Goal: Information Seeking & Learning: Learn about a topic

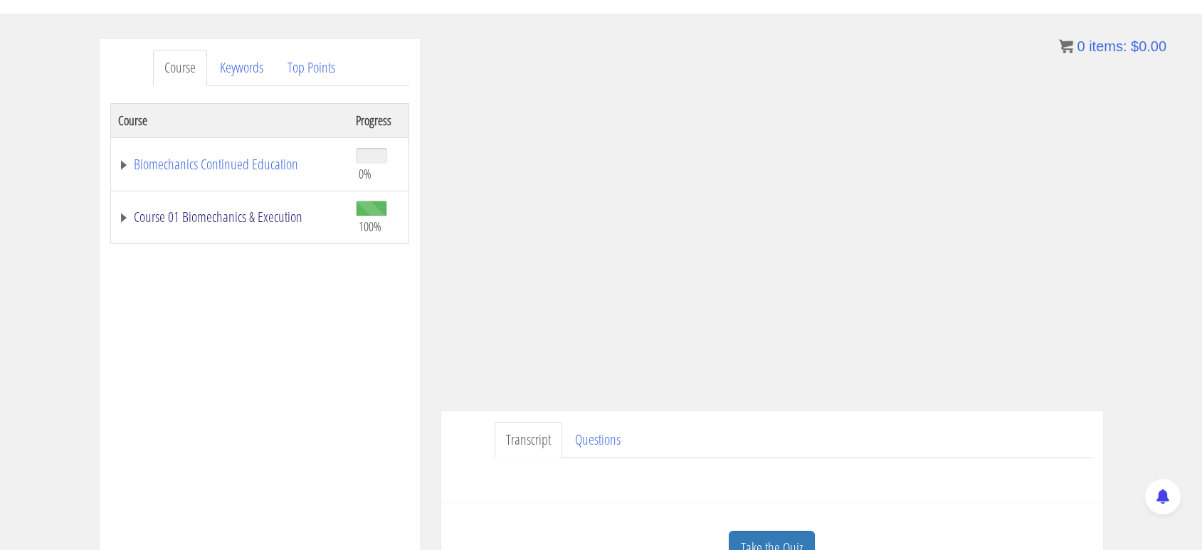
click at [226, 221] on link "Course 01 Biomechanics & Execution" at bounding box center [230, 217] width 224 height 14
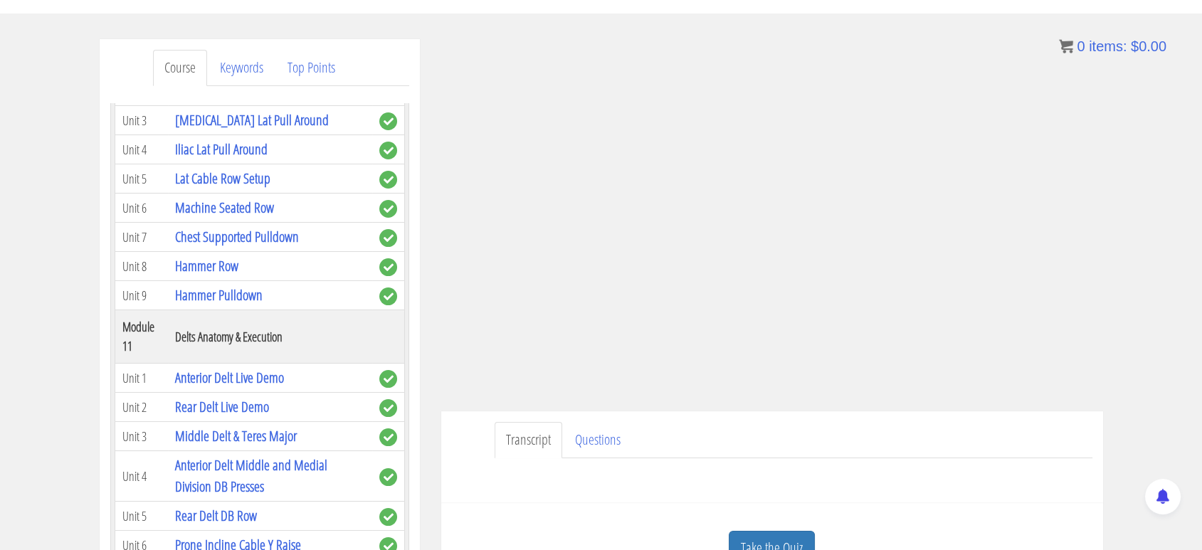
scroll to position [2882, 0]
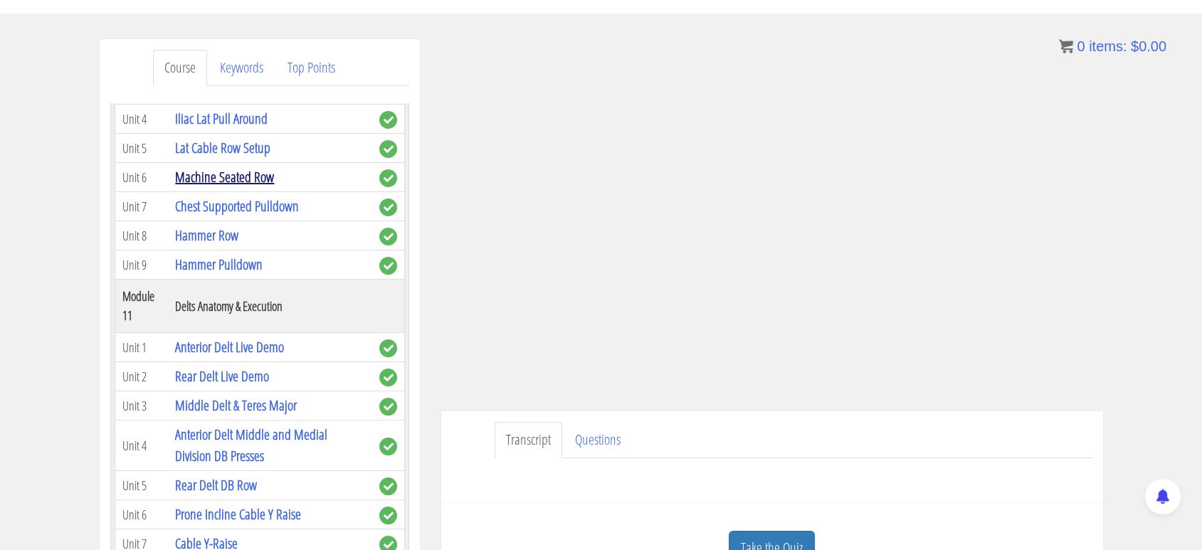
click at [265, 187] on link "Machine Seated Row" at bounding box center [224, 176] width 99 height 19
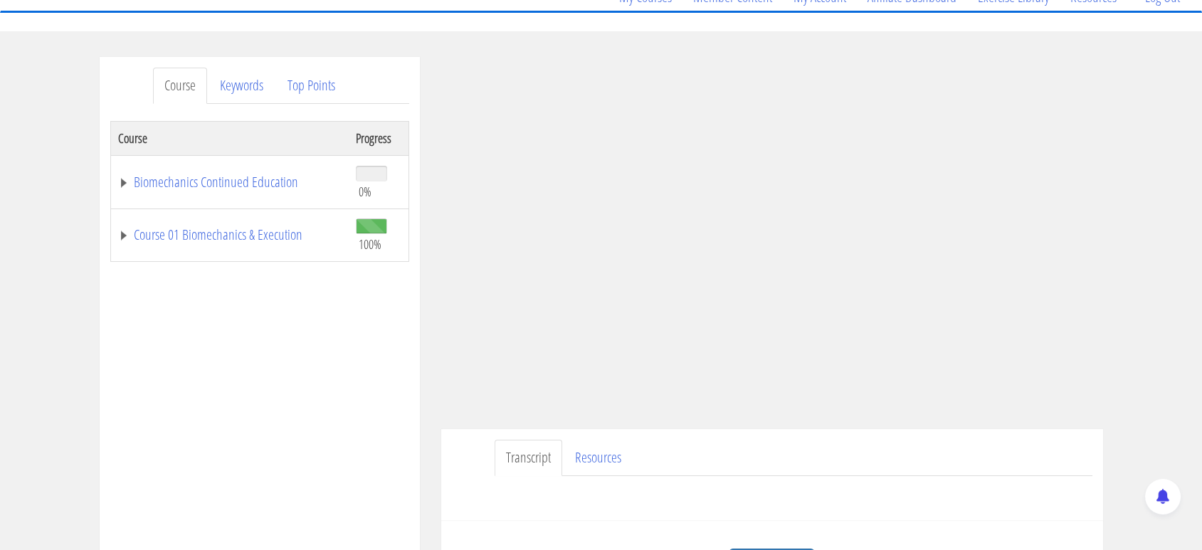
scroll to position [165, 0]
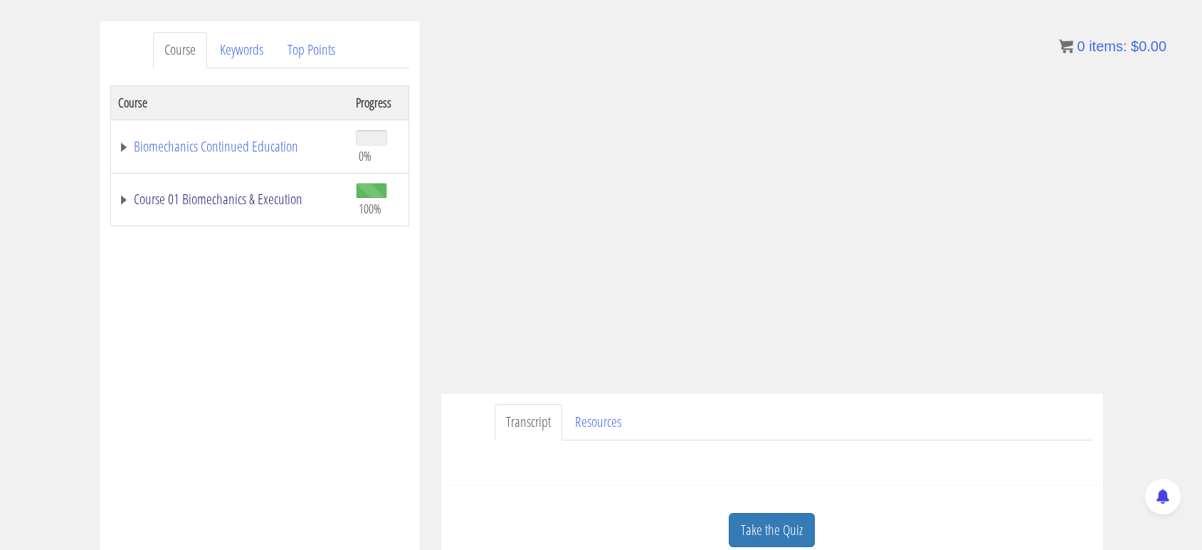
click at [275, 192] on link "Course 01 Biomechanics & Execution" at bounding box center [230, 199] width 224 height 14
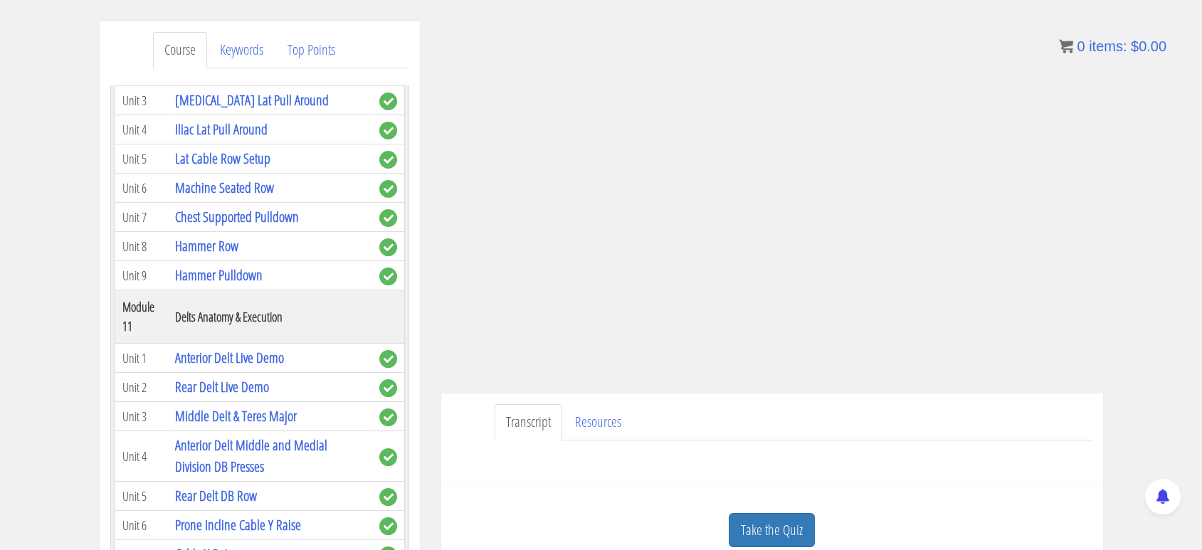
scroll to position [2853, 0]
click at [251, 227] on link "Chest Supported Pulldown" at bounding box center [237, 217] width 124 height 19
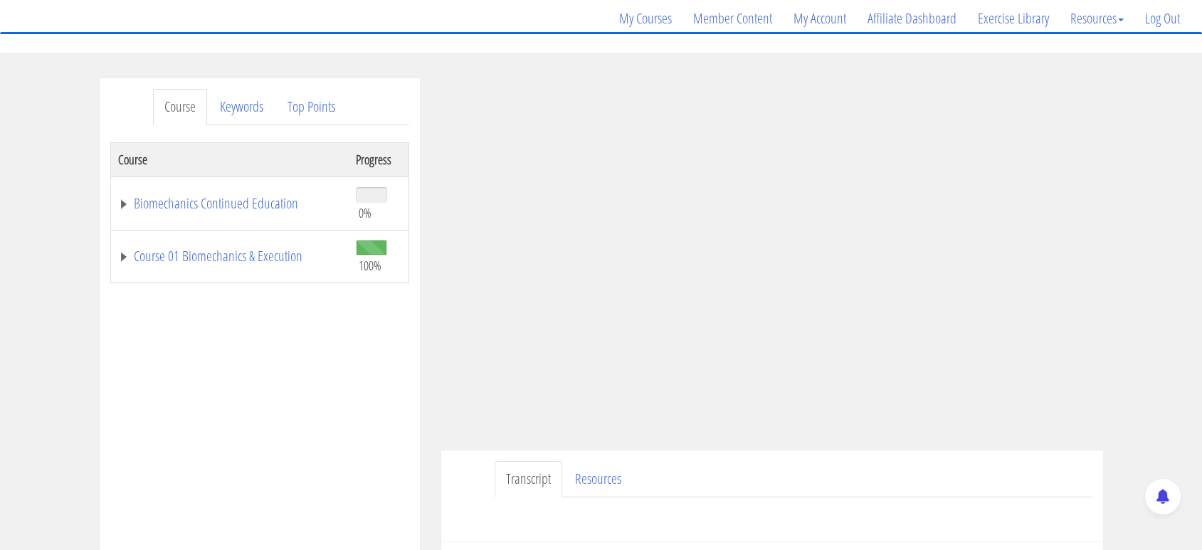
scroll to position [115, 0]
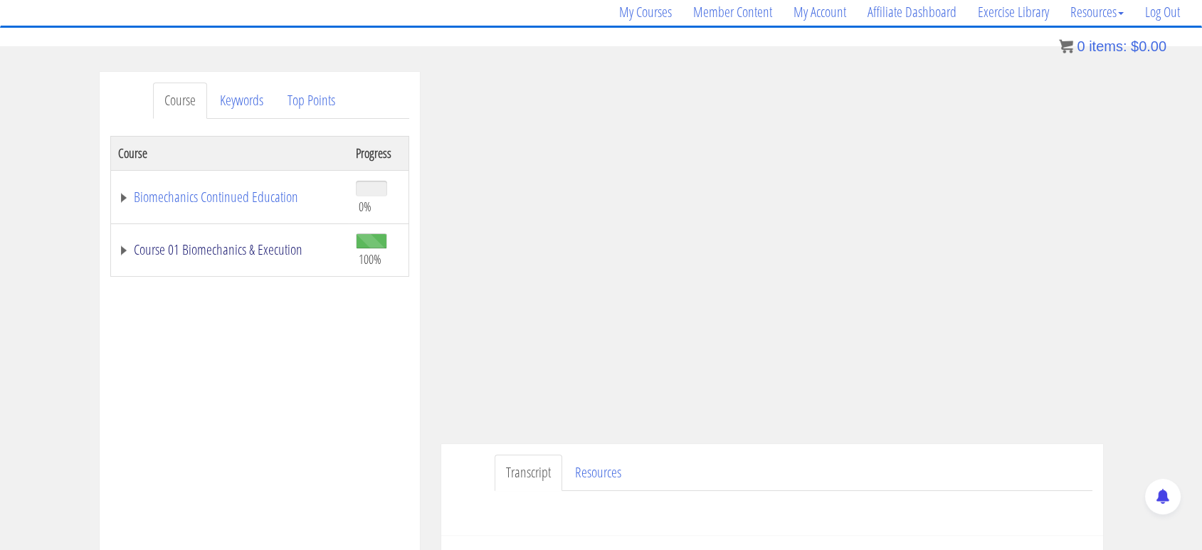
click at [232, 257] on link "Course 01 Biomechanics & Execution" at bounding box center [230, 250] width 224 height 14
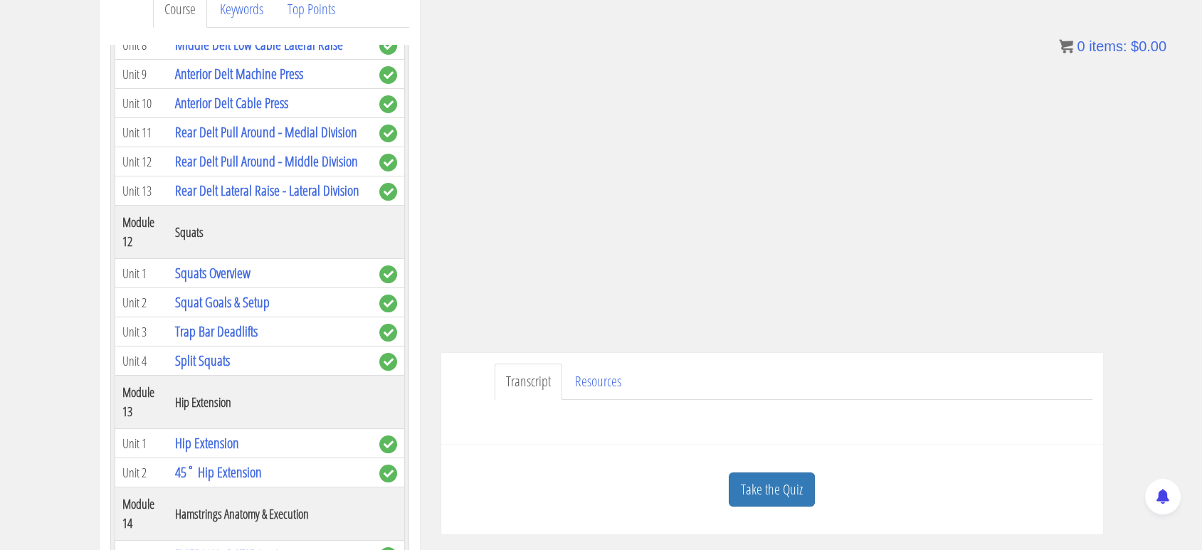
scroll to position [3341, 0]
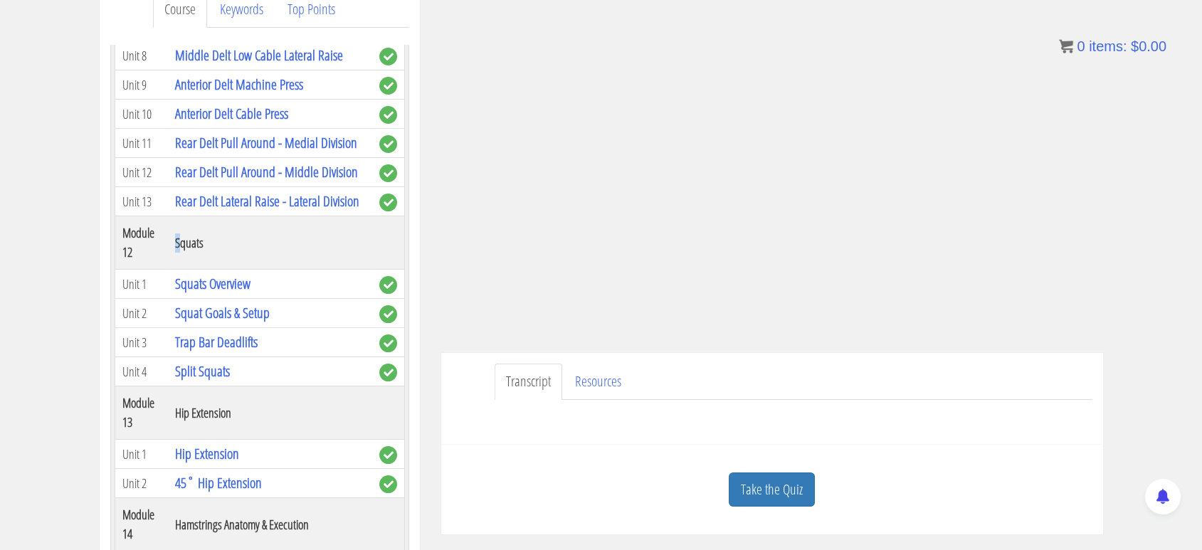
drag, startPoint x: 178, startPoint y: 403, endPoint x: 181, endPoint y: 417, distance: 14.5
click at [181, 270] on th "Squats" at bounding box center [270, 242] width 204 height 53
click at [5, 355] on div "Course Keywords Top Points Course Progress Biomechanics Continued Education 0% …" at bounding box center [601, 383] width 1202 height 804
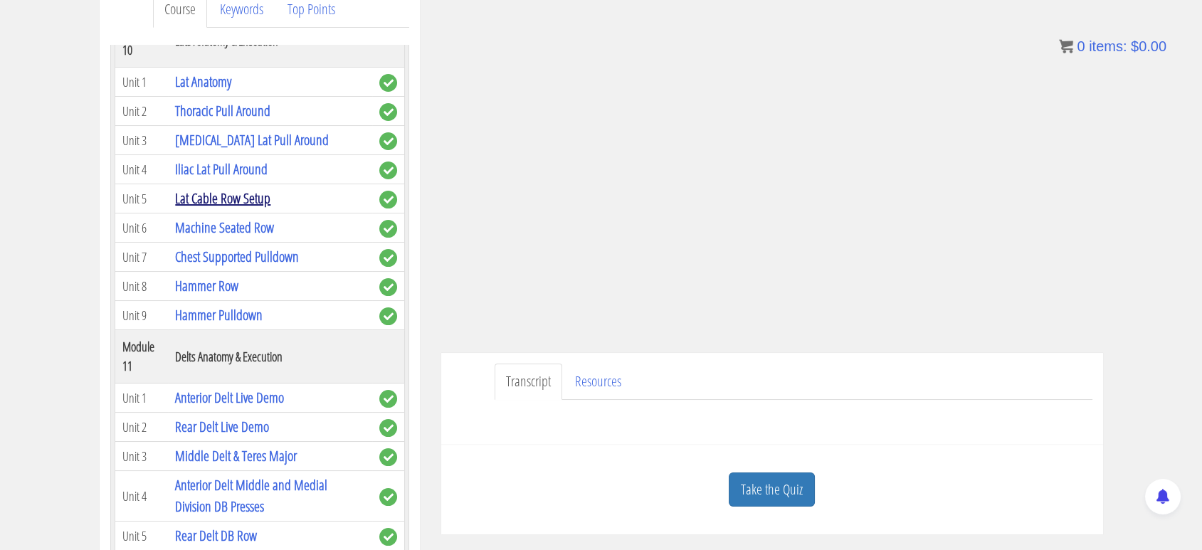
scroll to position [2774, 0]
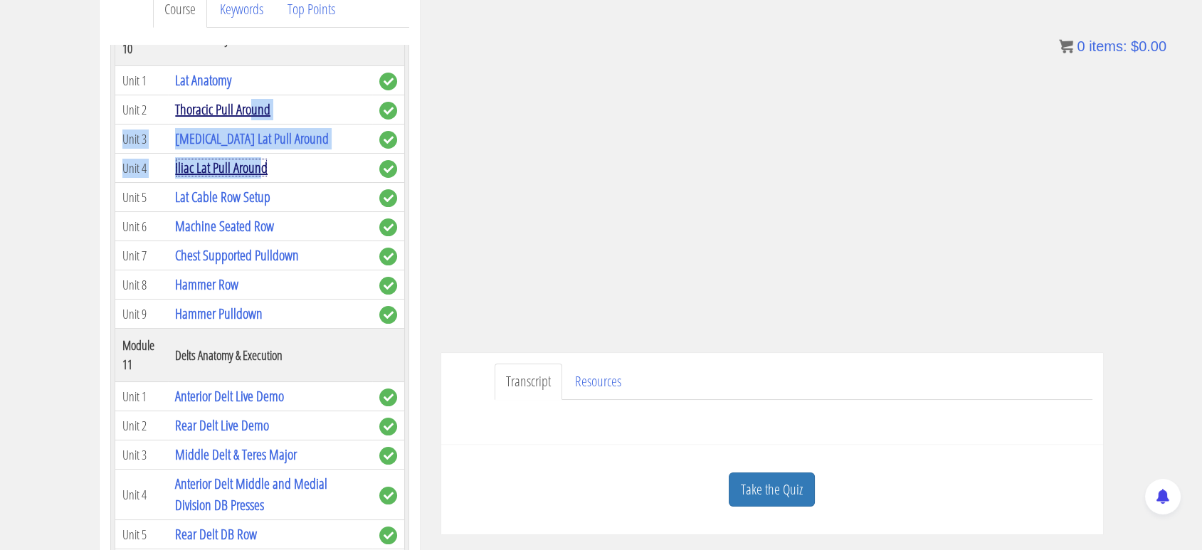
drag, startPoint x: 258, startPoint y: 286, endPoint x: 255, endPoint y: 225, distance: 61.3
click at [283, 125] on td "Thoracic Pull Around" at bounding box center [270, 109] width 204 height 29
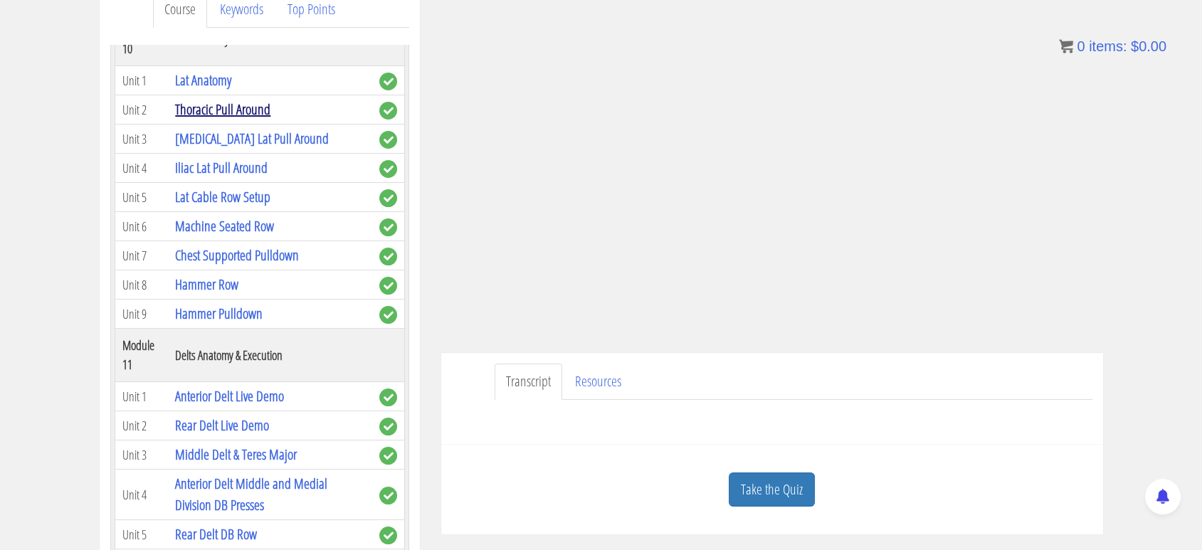
click at [250, 119] on link "Thoracic Pull Around" at bounding box center [222, 109] width 95 height 19
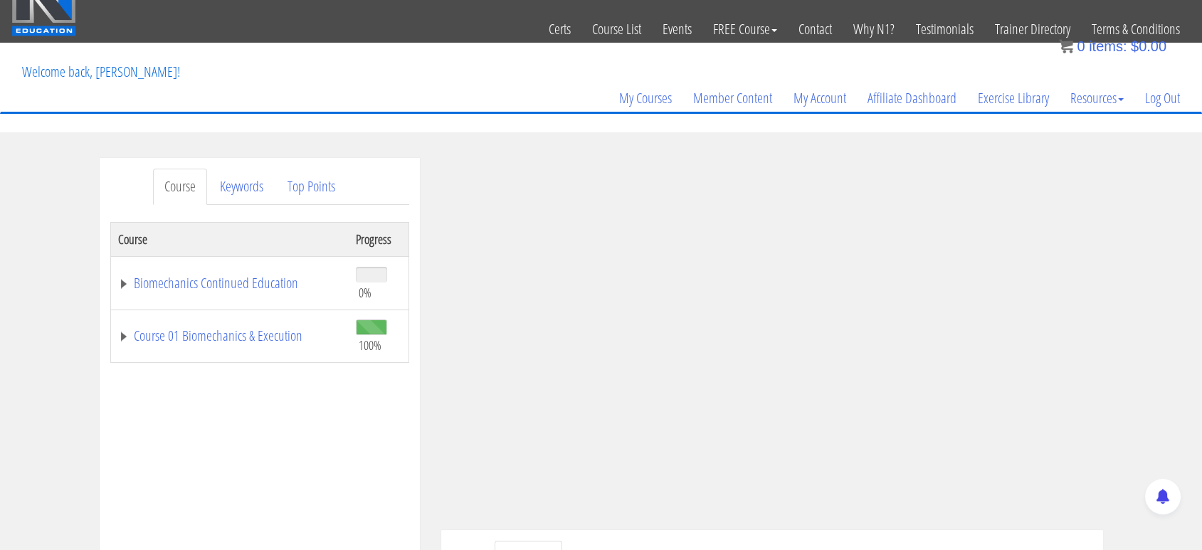
scroll to position [44, 0]
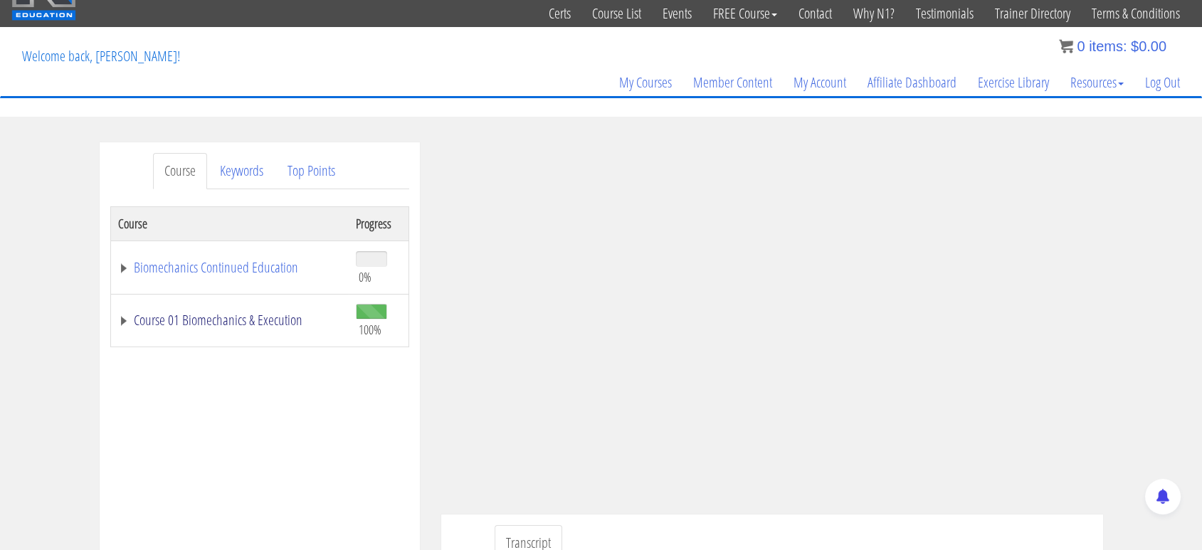
click at [248, 319] on link "Course 01 Biomechanics & Execution" at bounding box center [230, 320] width 224 height 14
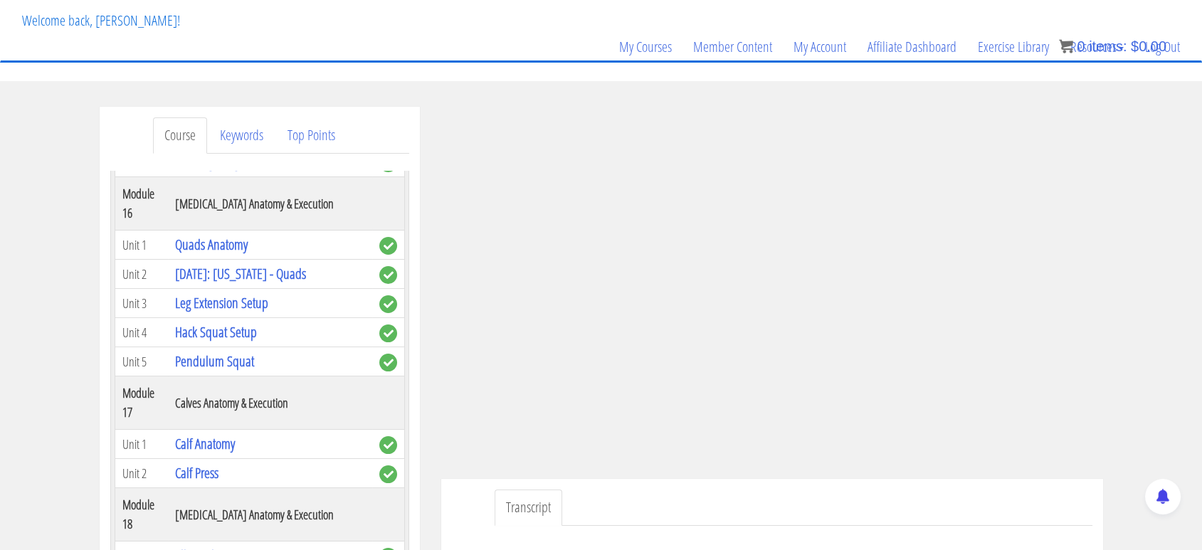
scroll to position [83, 0]
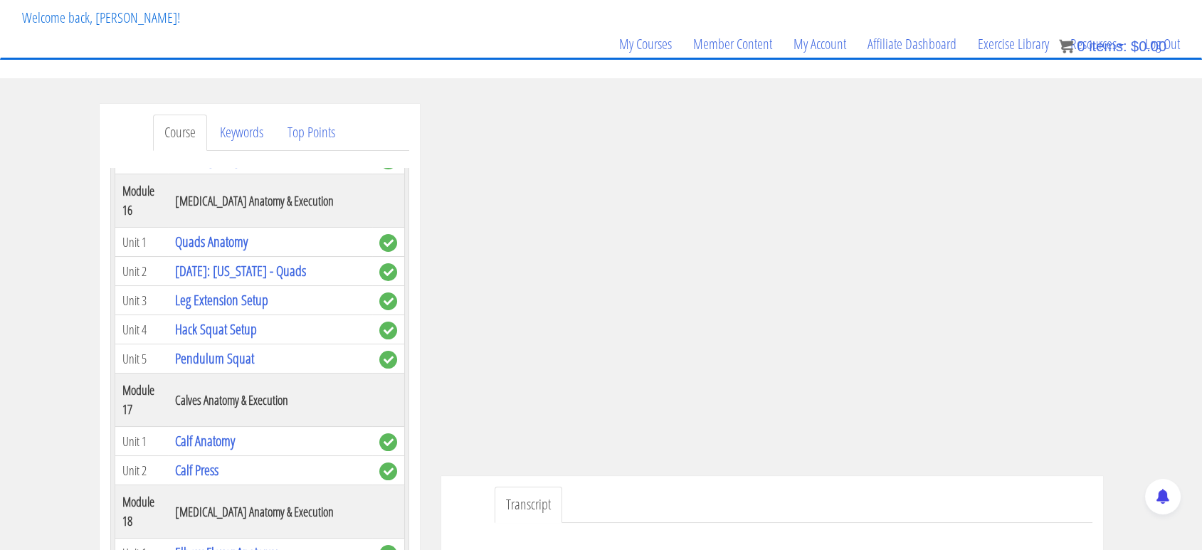
click at [49, 392] on div "Course Keywords Top Points Course Progress Biomechanics Continued Education 0% …" at bounding box center [601, 506] width 1202 height 804
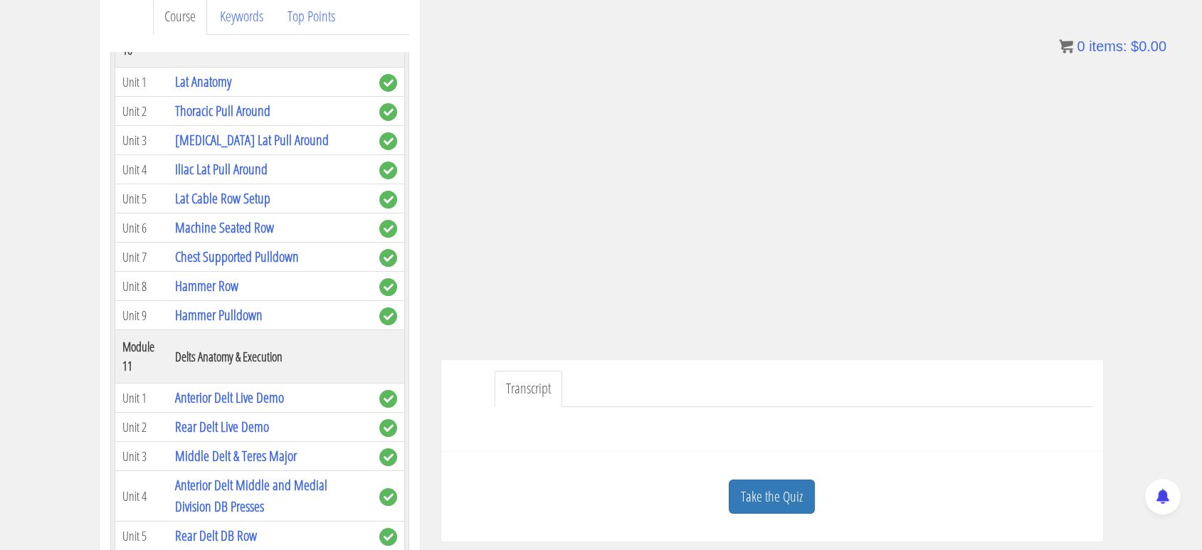
scroll to position [2781, 0]
click at [263, 207] on link "Lat Cable Row Setup" at bounding box center [222, 197] width 95 height 19
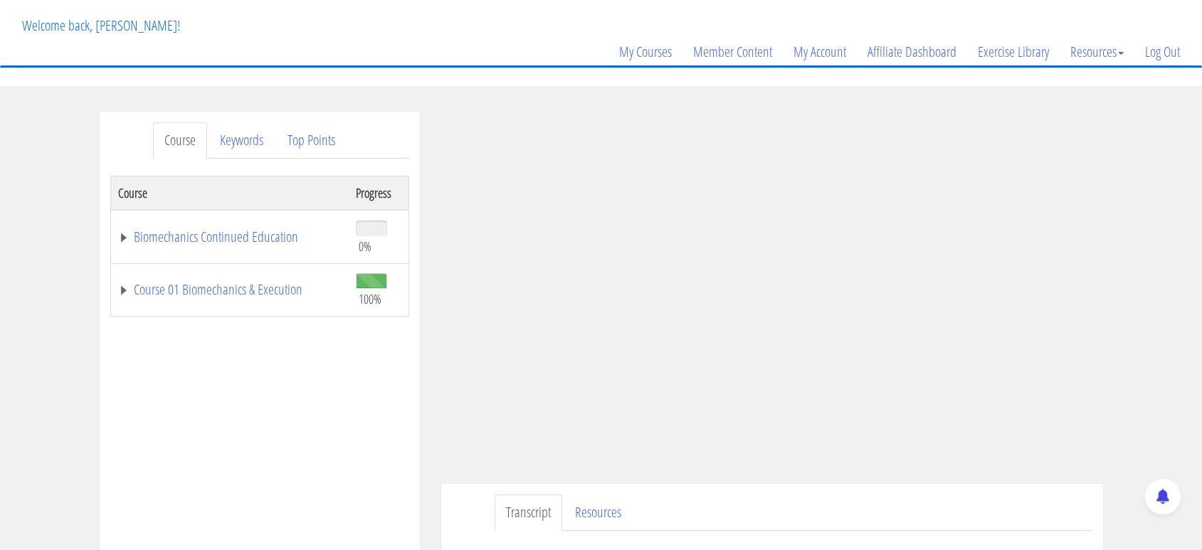
scroll to position [93, 0]
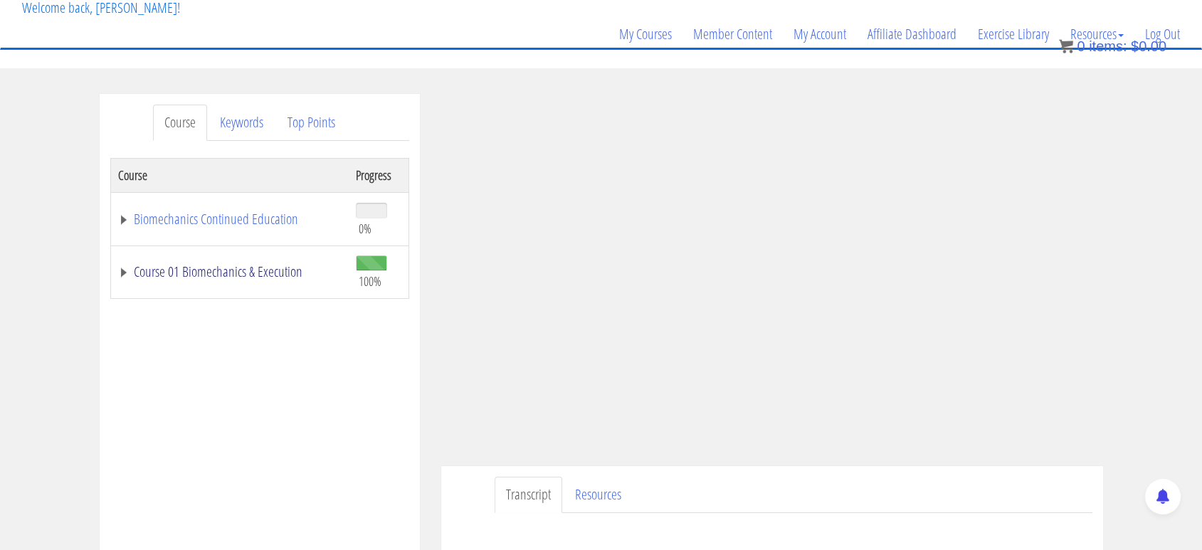
click at [193, 270] on link "Course 01 Biomechanics & Execution" at bounding box center [230, 272] width 224 height 14
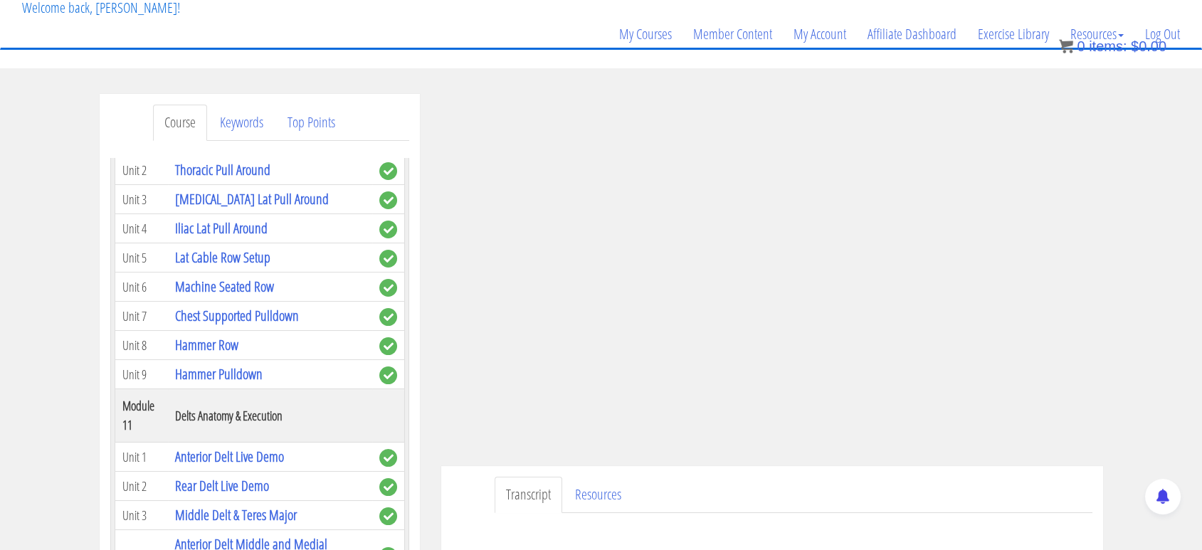
scroll to position [2833, 0]
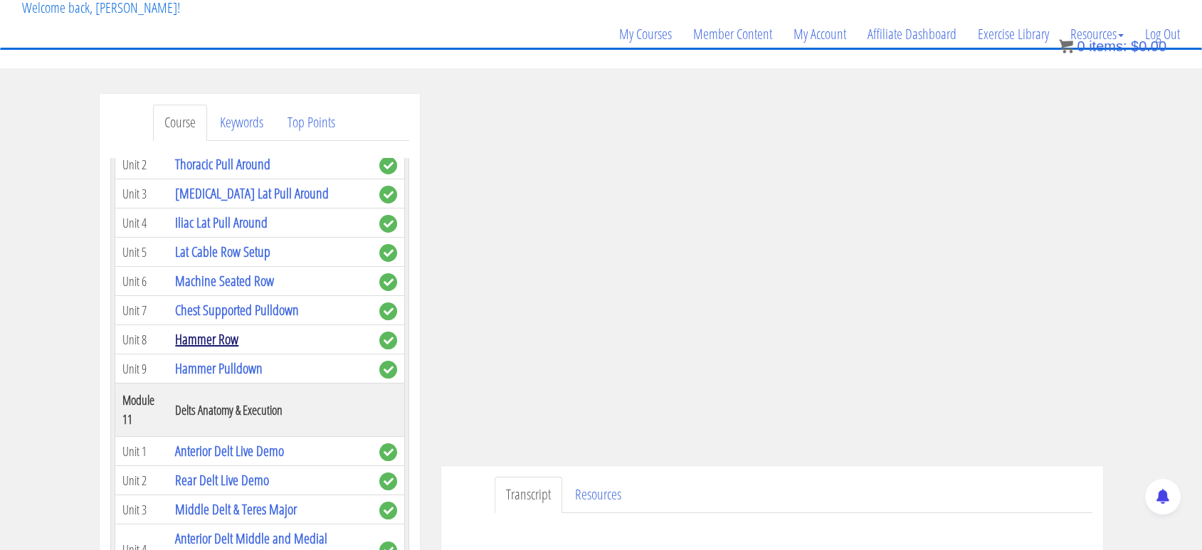
click at [228, 349] on link "Hammer Row" at bounding box center [206, 339] width 63 height 19
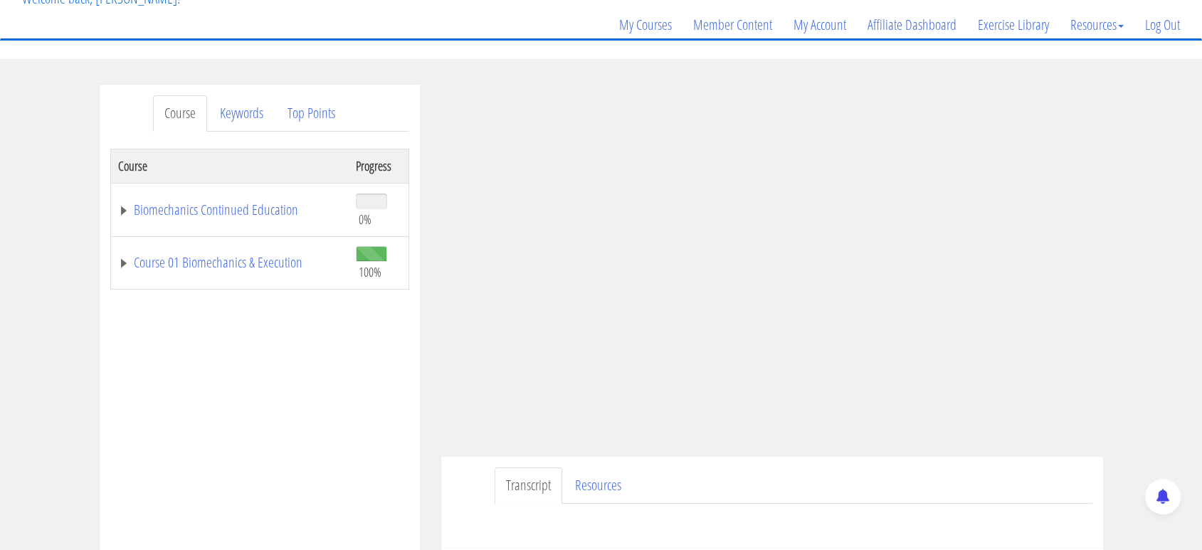
scroll to position [103, 0]
click at [246, 197] on td "Biomechanics Continued Education" at bounding box center [229, 208] width 238 height 53
click at [248, 215] on link "Biomechanics Continued Education" at bounding box center [230, 209] width 224 height 14
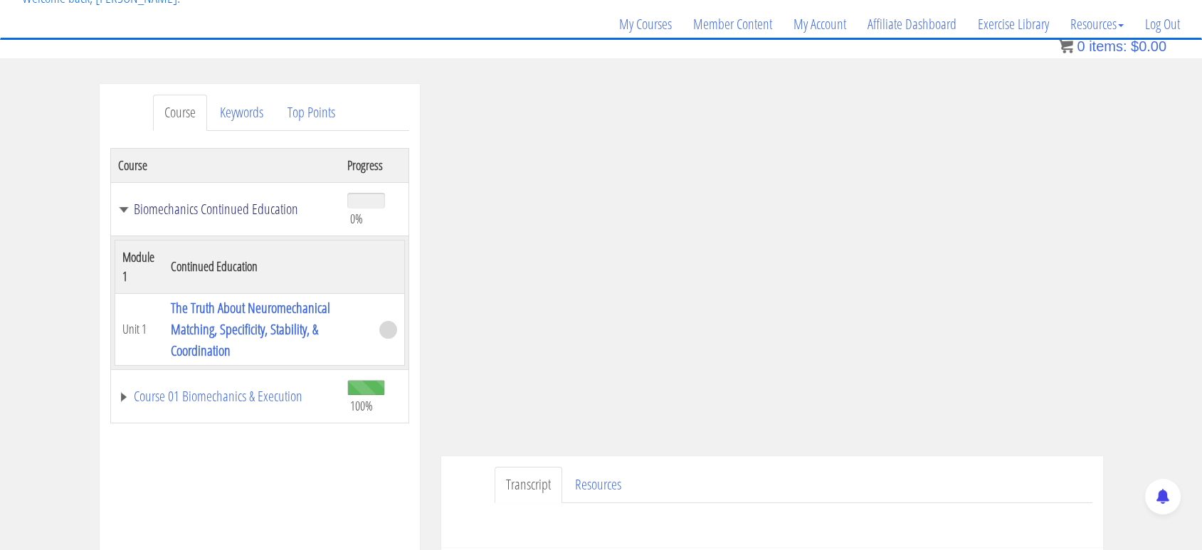
click at [253, 207] on link "Biomechanics Continued Education" at bounding box center [226, 209] width 216 height 14
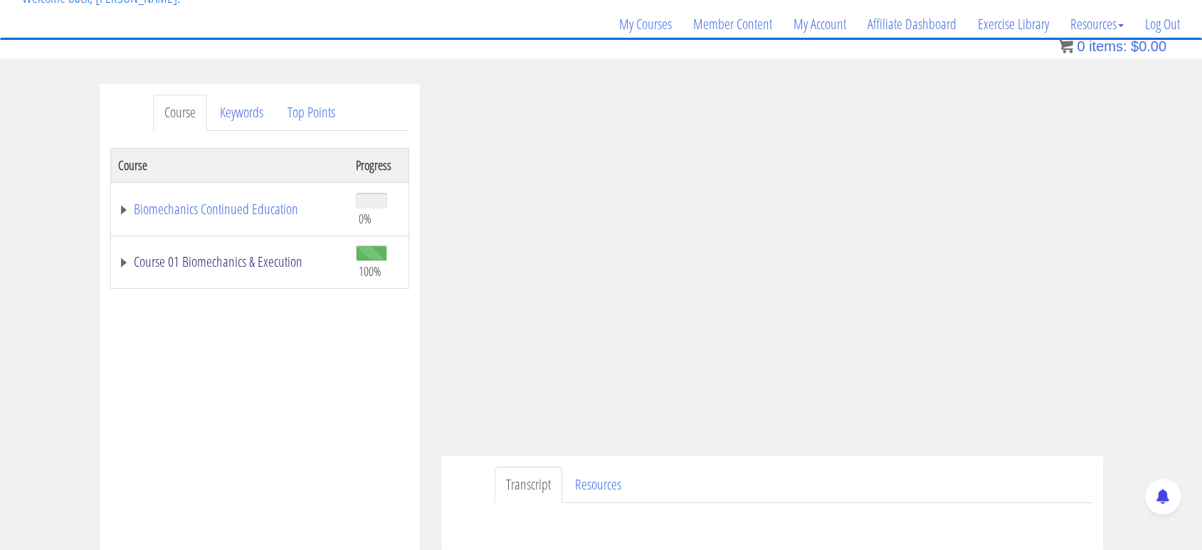
click at [253, 263] on link "Course 01 Biomechanics & Execution" at bounding box center [230, 262] width 224 height 14
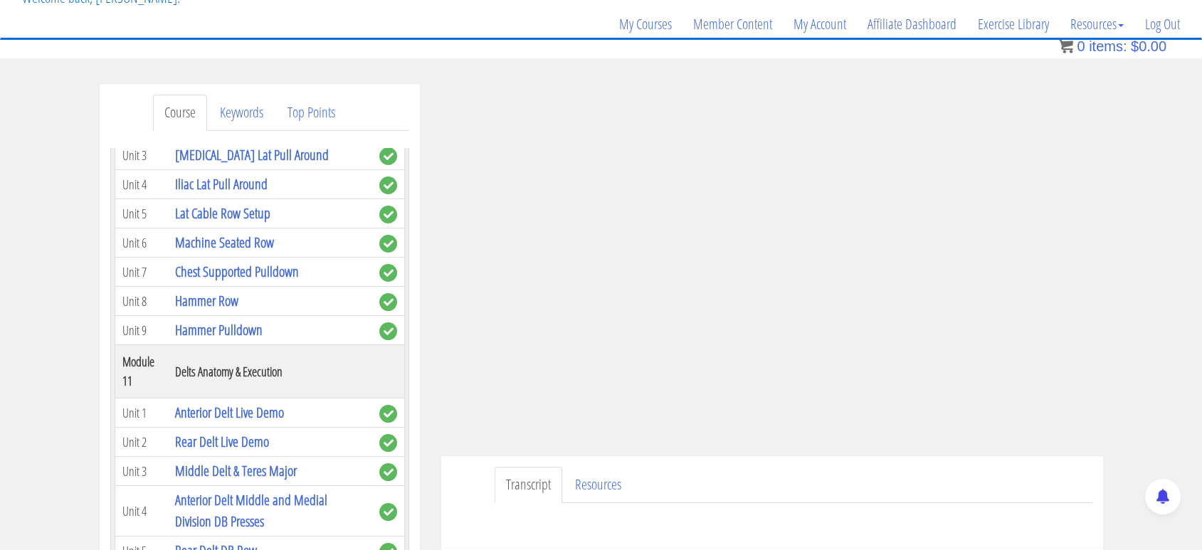
scroll to position [2862, 0]
click at [232, 339] on link "Hammer Pulldown" at bounding box center [219, 329] width 88 height 19
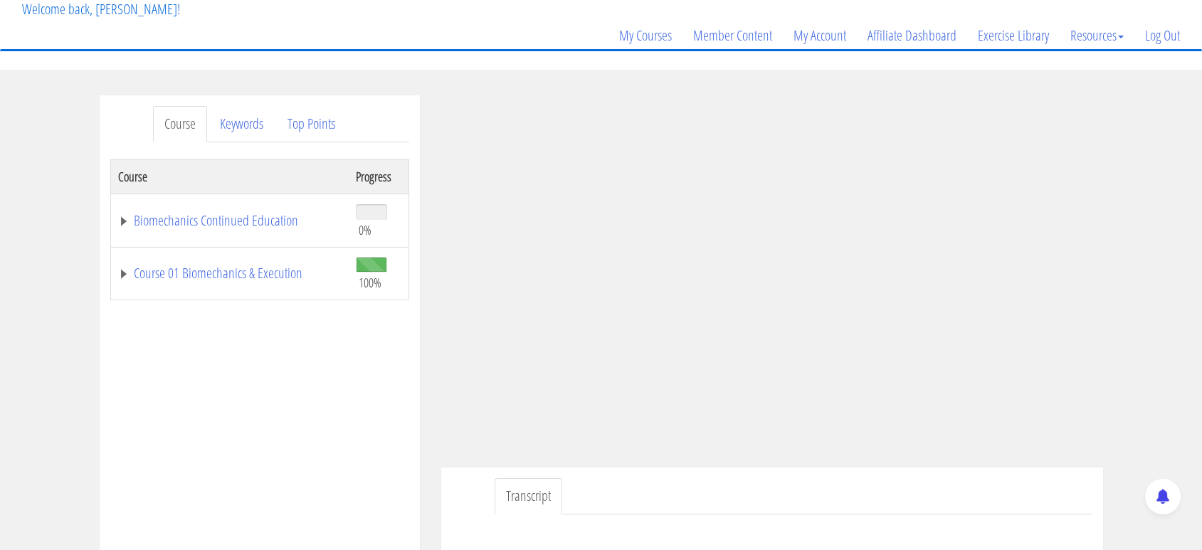
scroll to position [94, 0]
click at [276, 263] on link "Course 01 Biomechanics & Execution" at bounding box center [230, 270] width 224 height 14
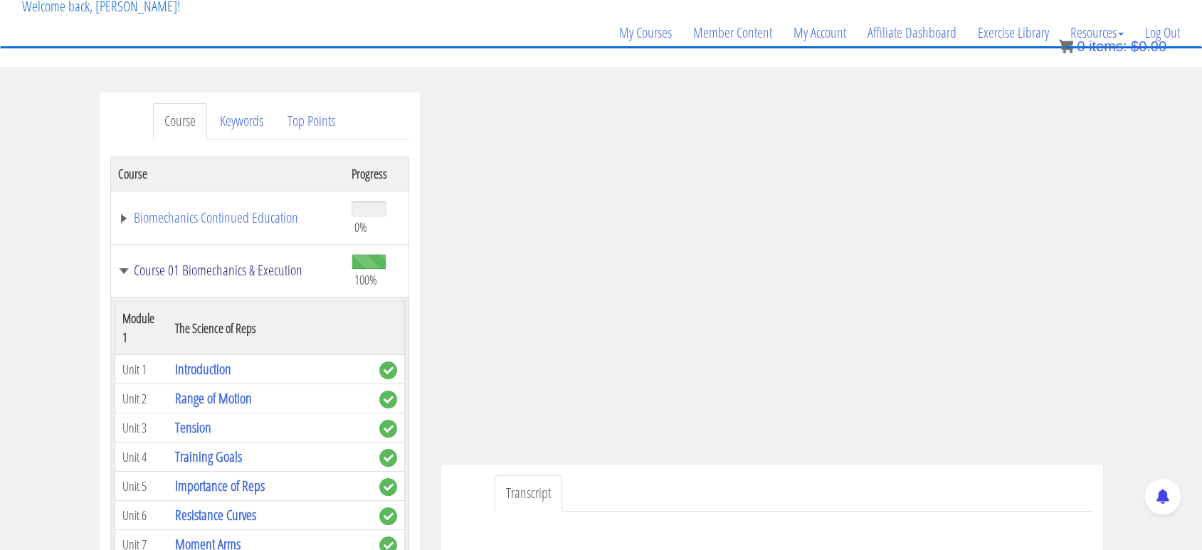
click at [276, 263] on link "Course 01 Biomechanics & Execution" at bounding box center [227, 270] width 219 height 14
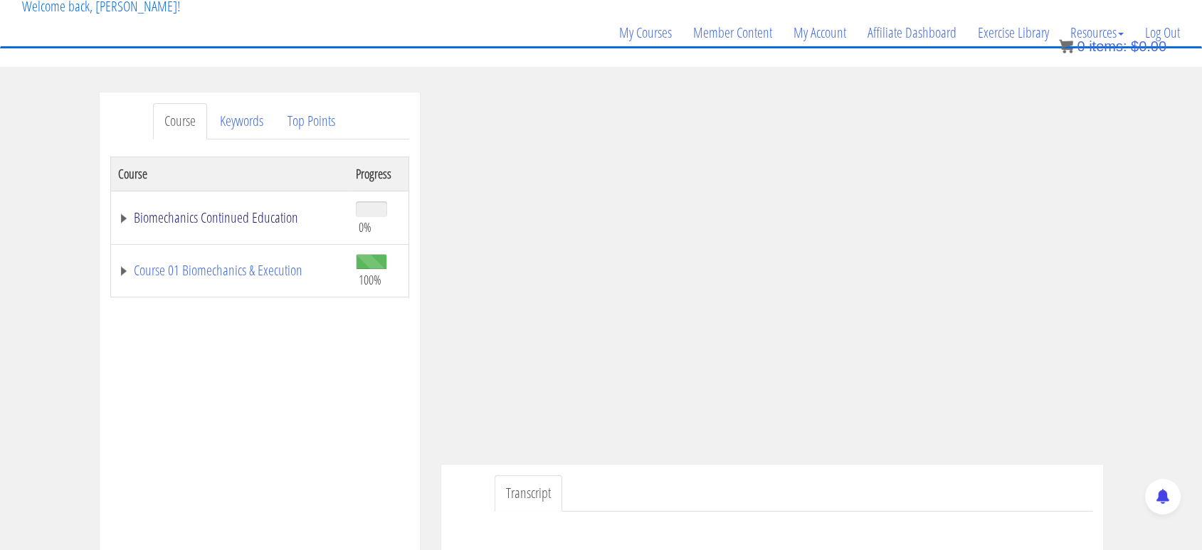
click at [278, 217] on link "Biomechanics Continued Education" at bounding box center [230, 218] width 224 height 14
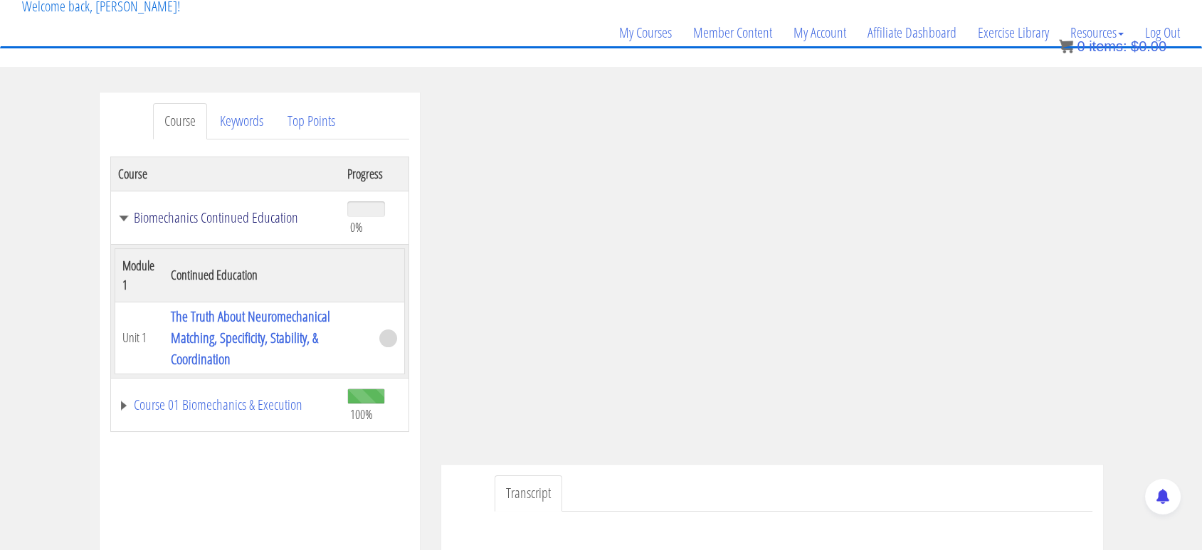
click at [275, 220] on link "Biomechanics Continued Education" at bounding box center [226, 218] width 216 height 14
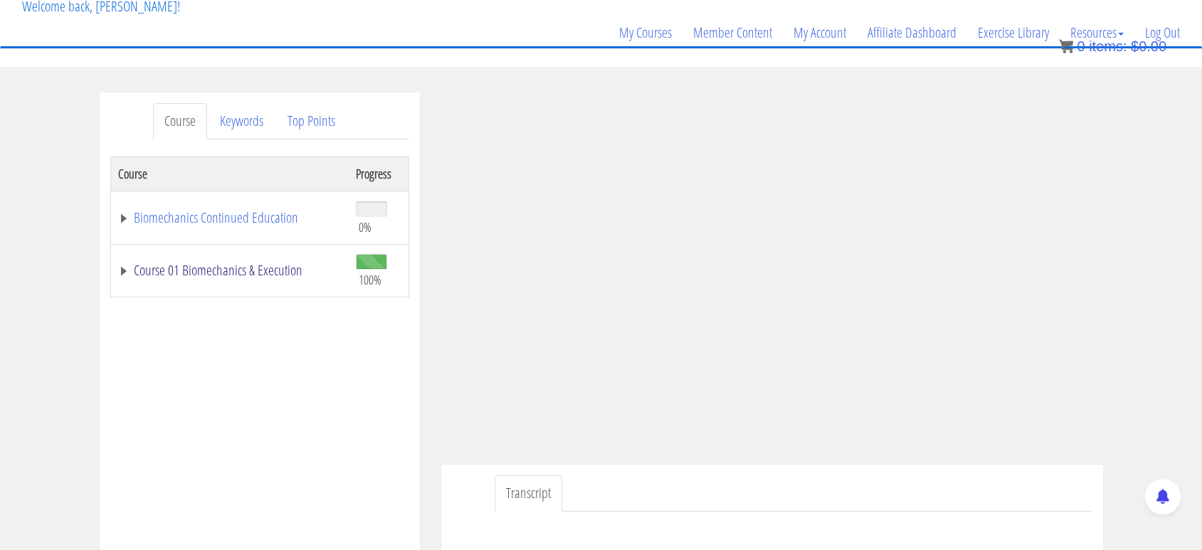
click at [289, 265] on link "Course 01 Biomechanics & Execution" at bounding box center [230, 270] width 224 height 14
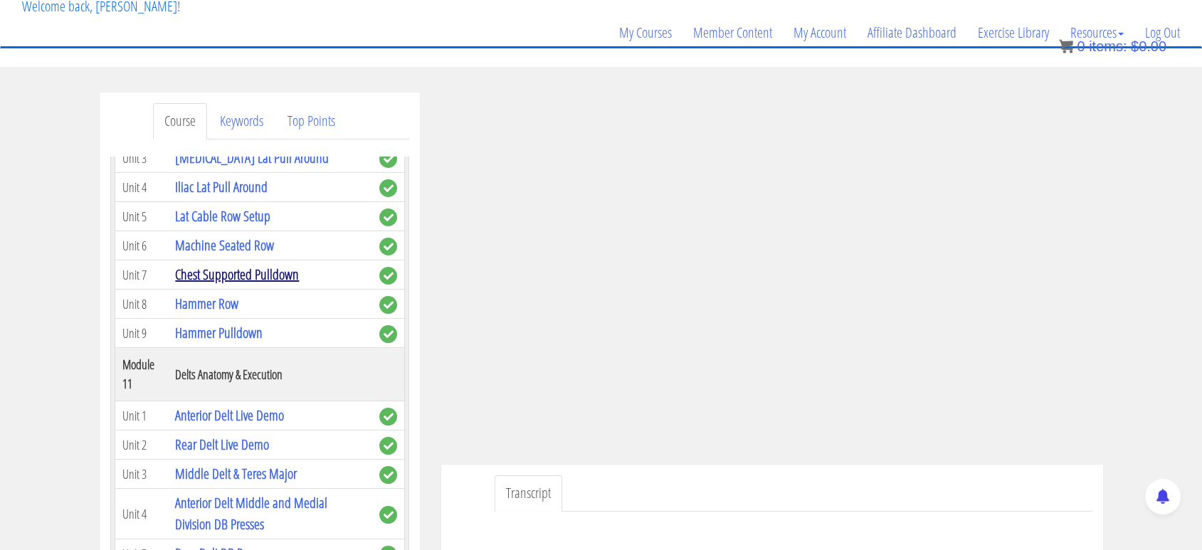
scroll to position [2868, 0]
click at [264, 253] on link "Machine Seated Row" at bounding box center [224, 243] width 99 height 19
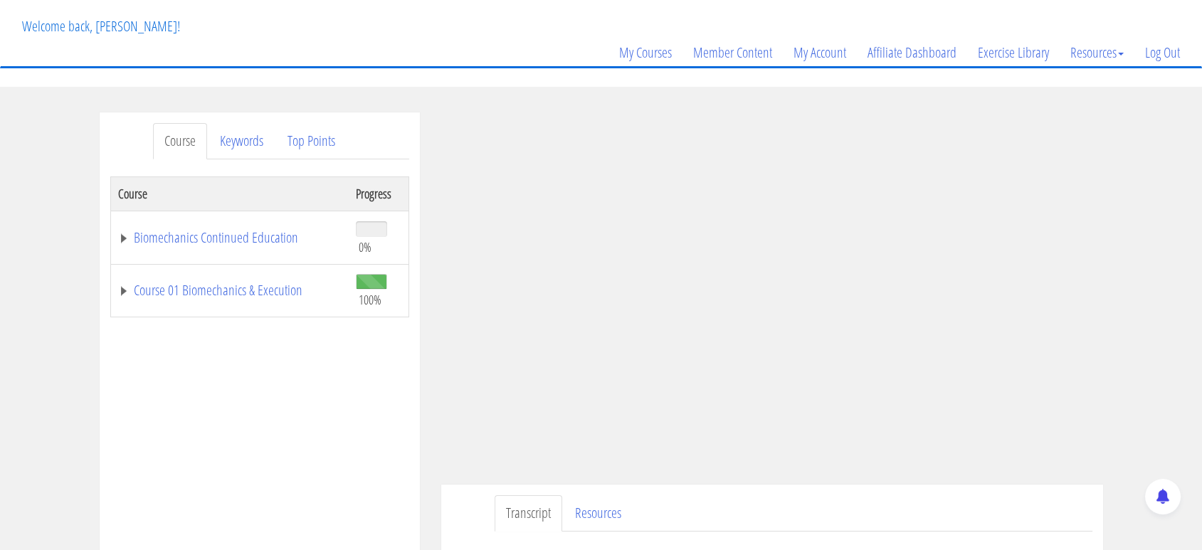
scroll to position [80, 0]
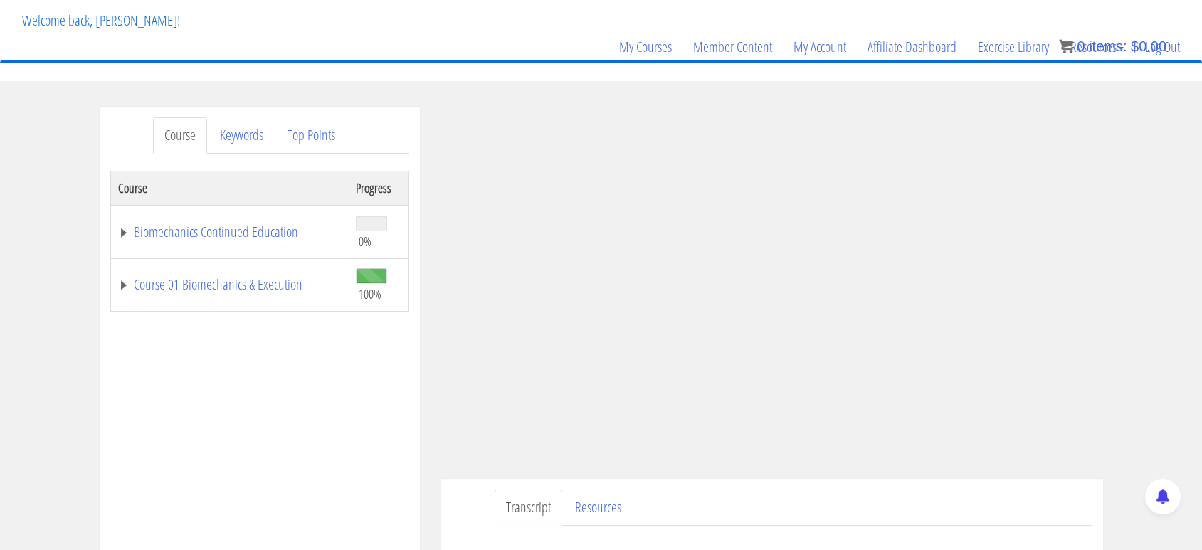
click at [841, 547] on div at bounding box center [772, 543] width 641 height 34
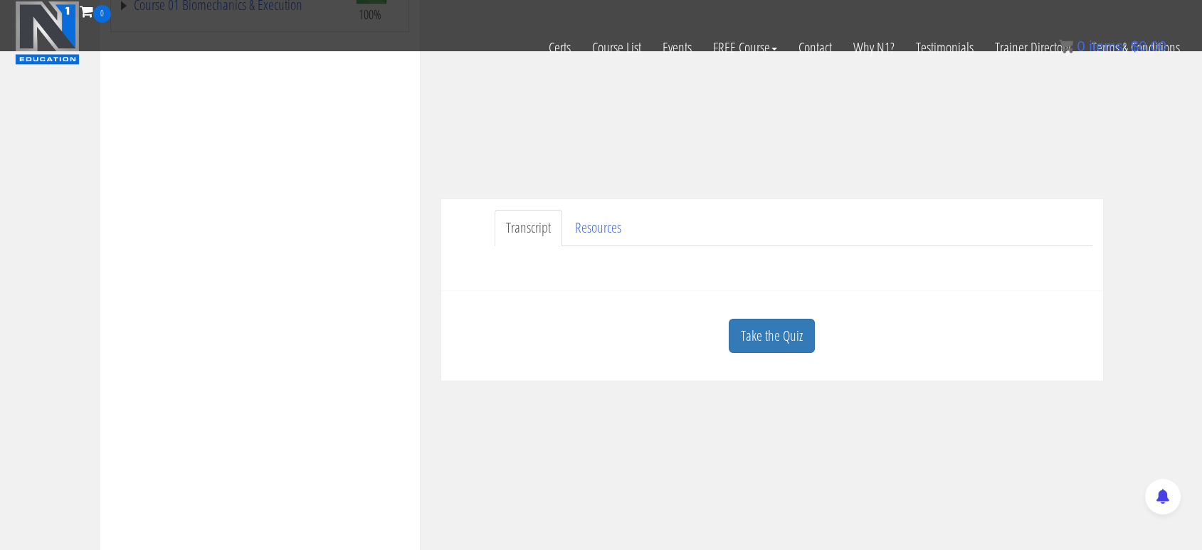
scroll to position [268, 0]
click at [535, 238] on link "Transcript" at bounding box center [529, 230] width 68 height 36
click at [604, 229] on link "Resources" at bounding box center [598, 230] width 69 height 36
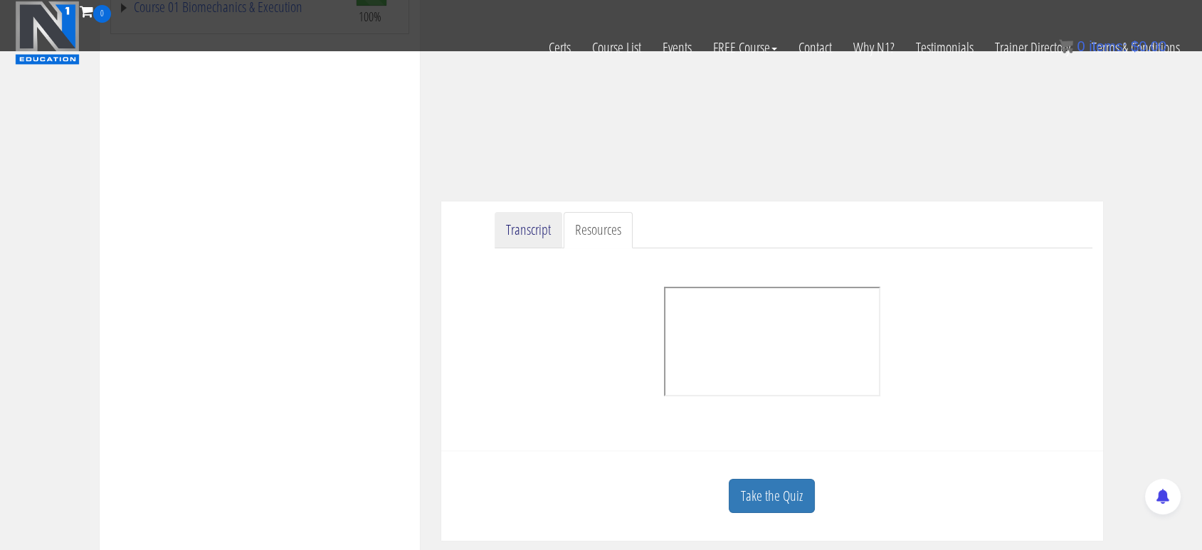
click at [545, 231] on link "Transcript" at bounding box center [529, 230] width 68 height 36
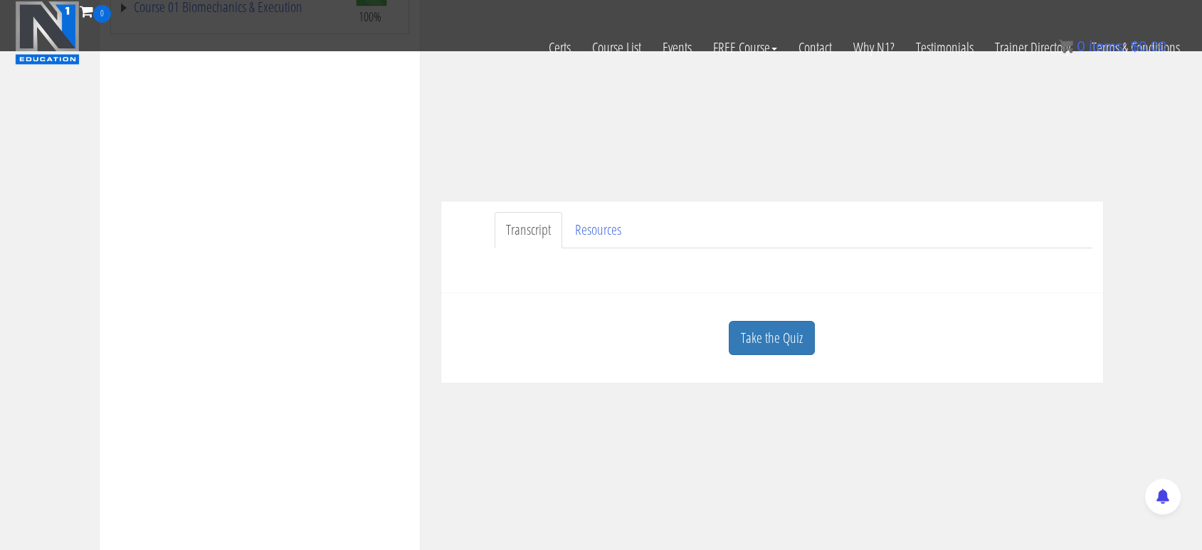
click at [545, 231] on link "Transcript" at bounding box center [529, 230] width 68 height 36
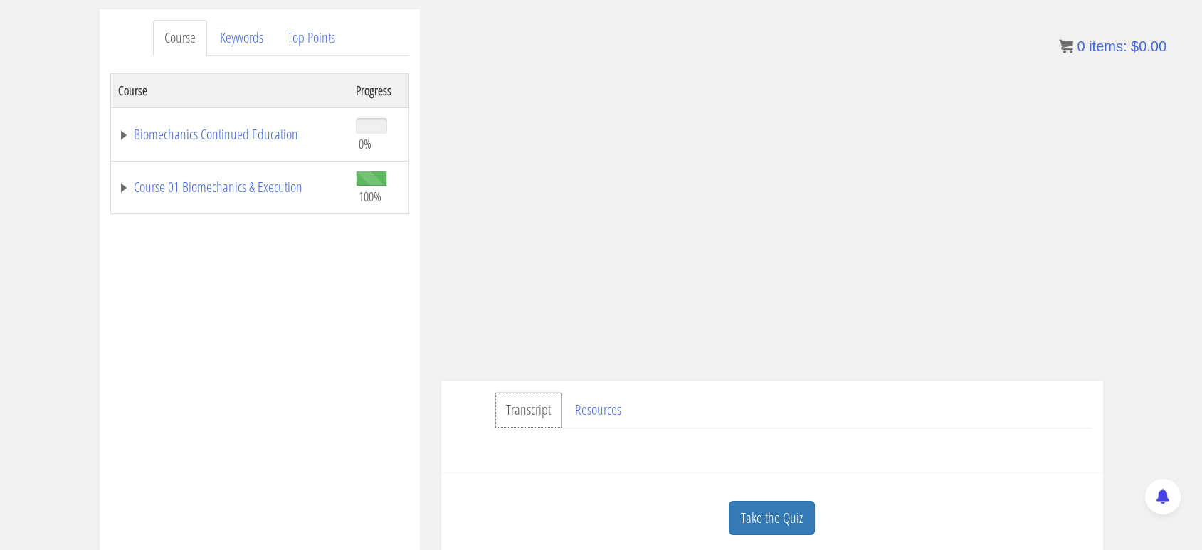
scroll to position [179, 0]
click at [779, 511] on link "Take the Quiz" at bounding box center [772, 516] width 86 height 35
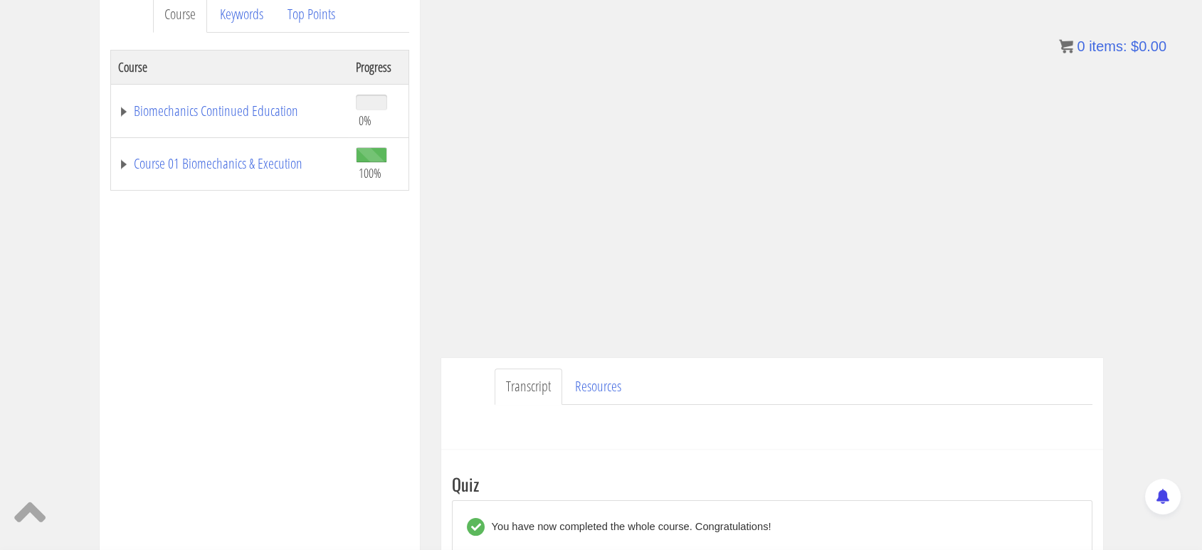
scroll to position [214, 0]
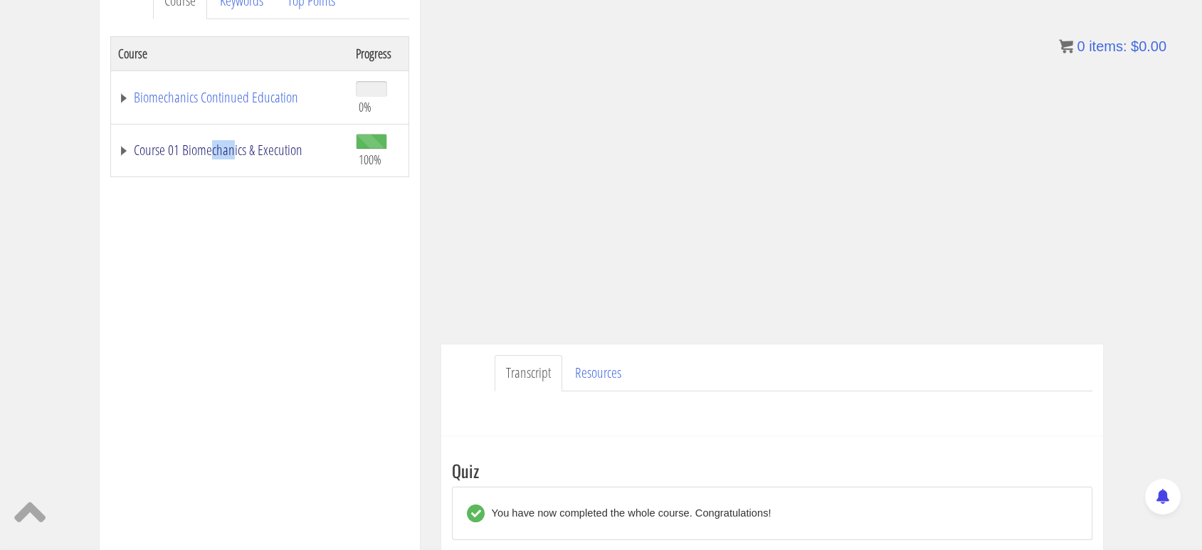
drag, startPoint x: 213, startPoint y: 171, endPoint x: 243, endPoint y: 155, distance: 33.8
click at [243, 155] on td "Course 01 Biomechanics & Execution" at bounding box center [229, 150] width 238 height 53
click at [243, 155] on link "Course 01 Biomechanics & Execution" at bounding box center [230, 150] width 224 height 14
